Goal: Task Accomplishment & Management: Manage account settings

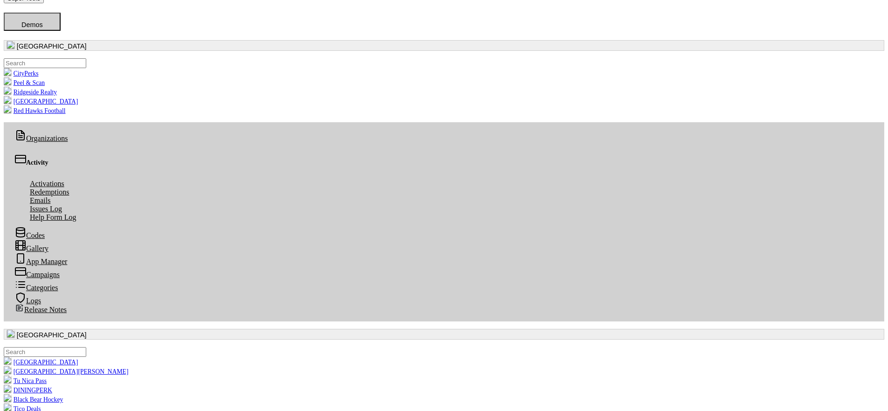
scroll to position [40, 0]
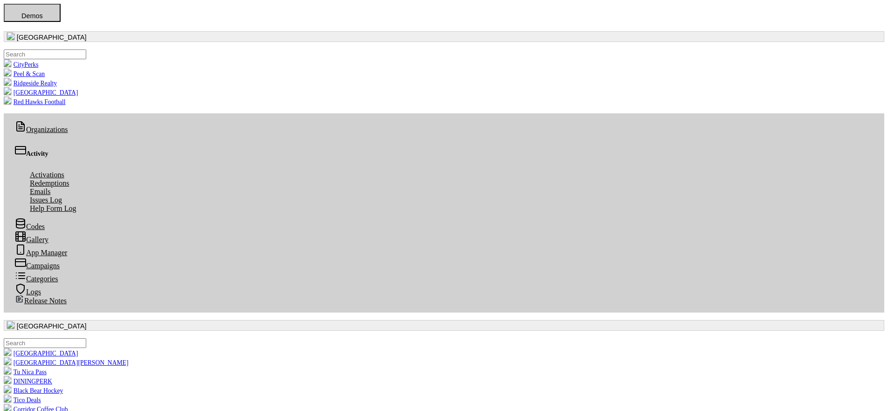
scroll to position [55, 0]
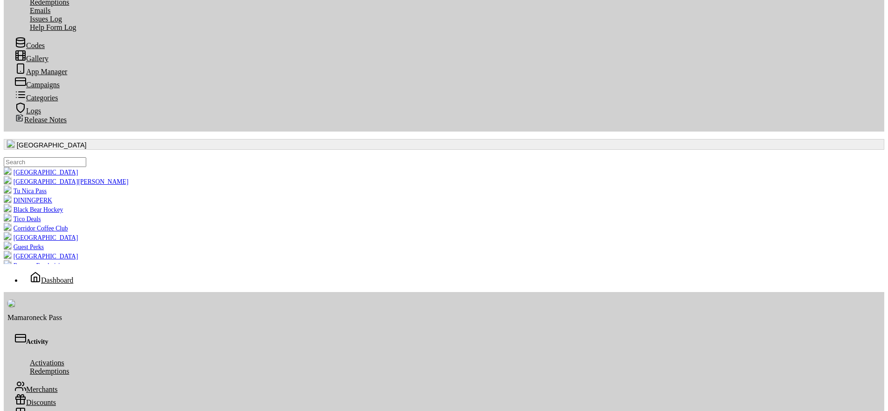
scroll to position [232, 0]
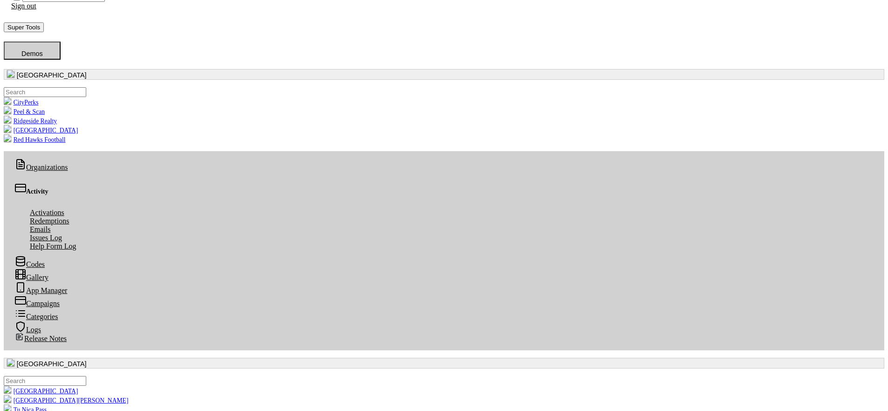
scroll to position [0, 0]
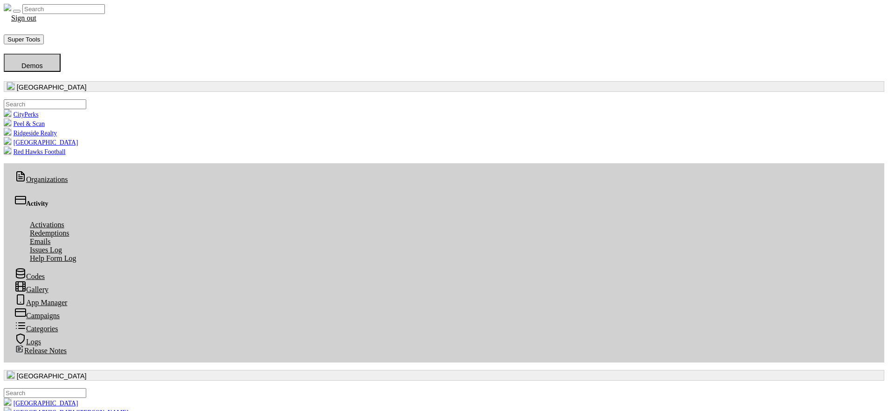
drag, startPoint x: 589, startPoint y: 226, endPoint x: 669, endPoint y: 223, distance: 80.2
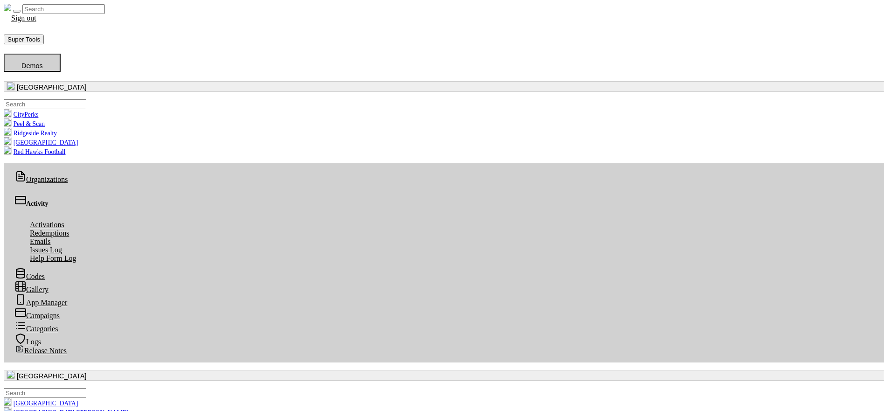
drag, startPoint x: 496, startPoint y: 230, endPoint x: 644, endPoint y: 228, distance: 147.8
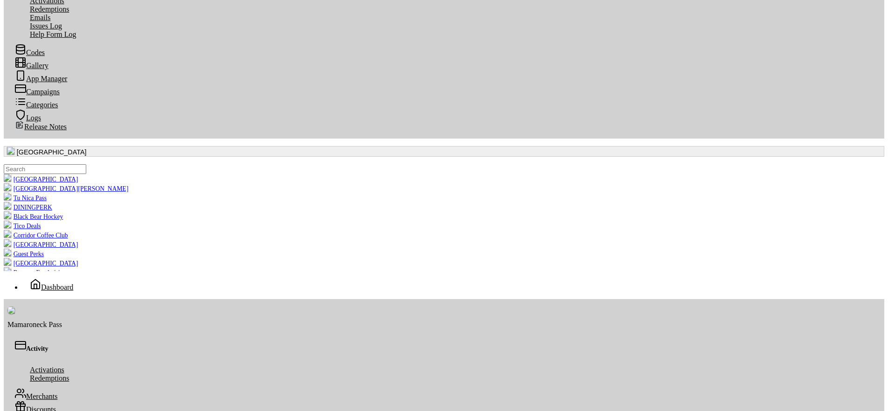
scroll to position [232, 0]
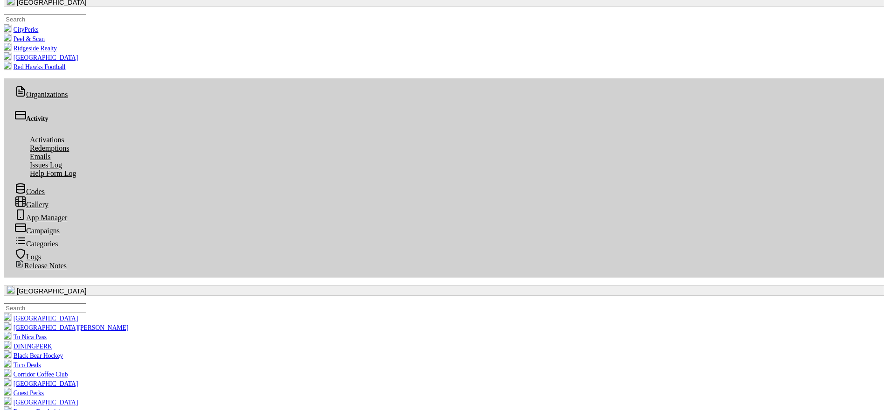
scroll to position [93, 0]
